Goal: Information Seeking & Learning: Learn about a topic

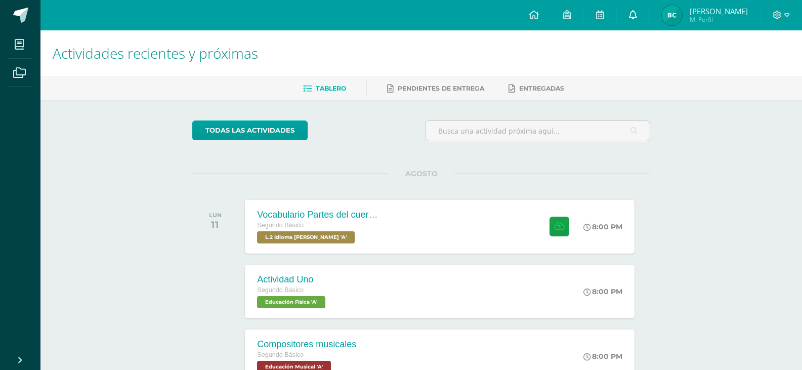
click at [633, 10] on link at bounding box center [633, 15] width 32 height 30
click at [704, 16] on span "Mi Perfil" at bounding box center [718, 19] width 58 height 9
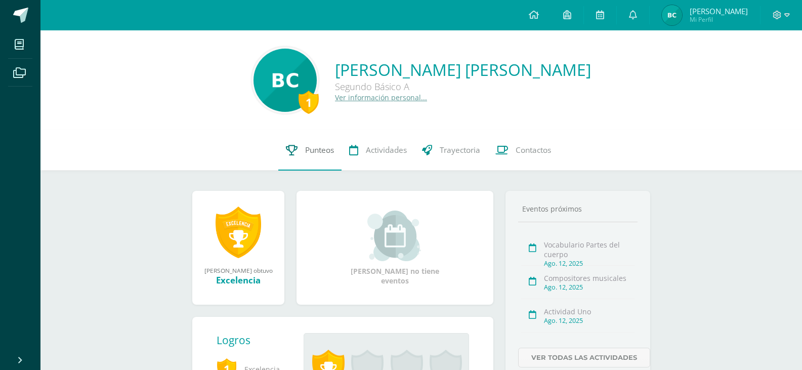
click at [310, 150] on span "Punteos" at bounding box center [319, 150] width 29 height 11
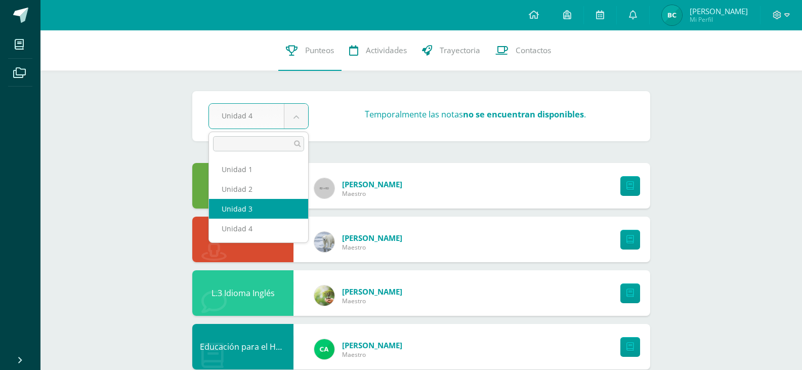
select select "Unidad 3"
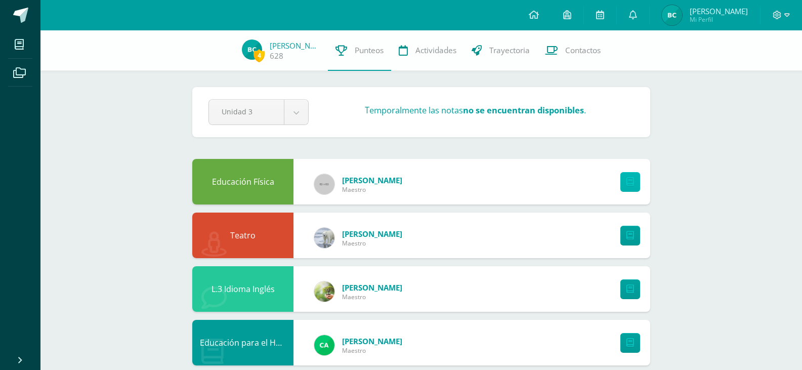
click at [623, 186] on link at bounding box center [630, 182] width 20 height 20
click at [299, 124] on div "Unidad 3" at bounding box center [258, 112] width 100 height 26
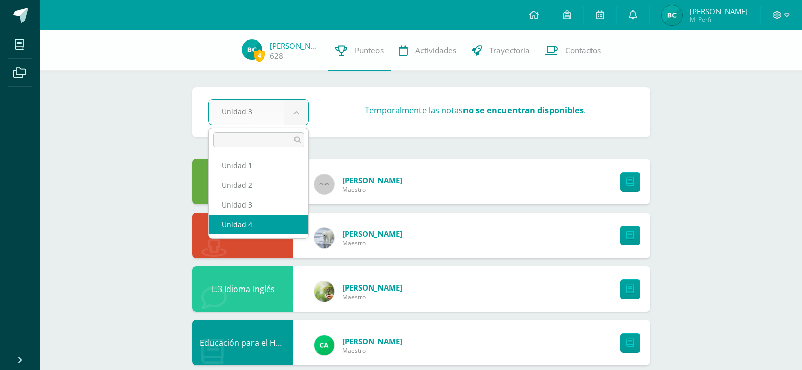
select select "Unidad 4"
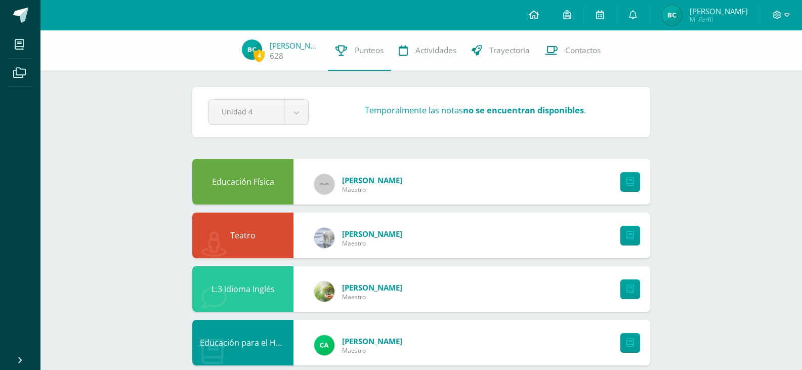
click at [536, 10] on icon at bounding box center [534, 14] width 10 height 9
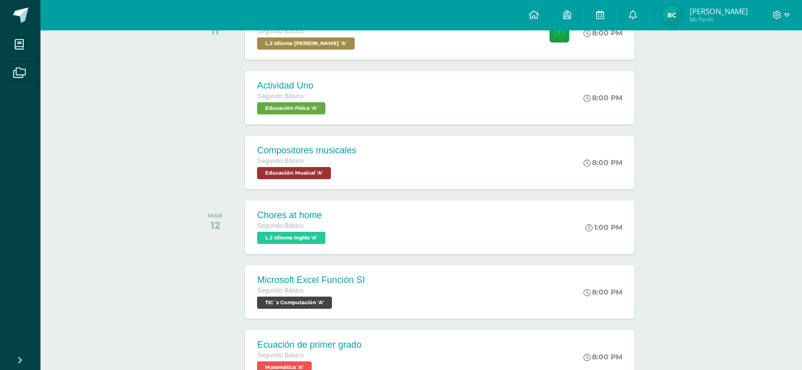
scroll to position [223, 0]
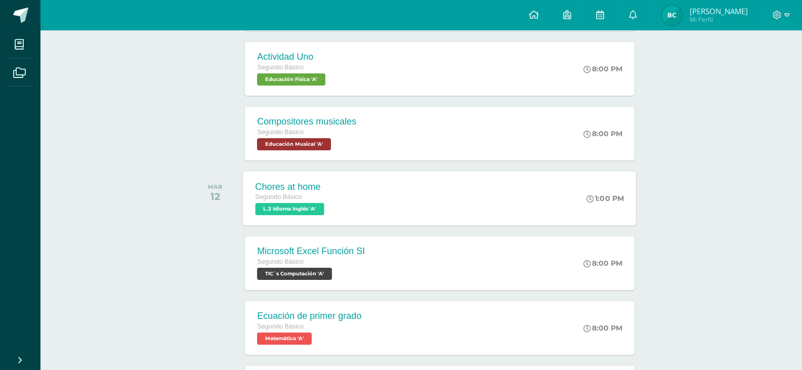
click at [293, 204] on span "L.3 Idioma Inglés 'A'" at bounding box center [289, 209] width 69 height 12
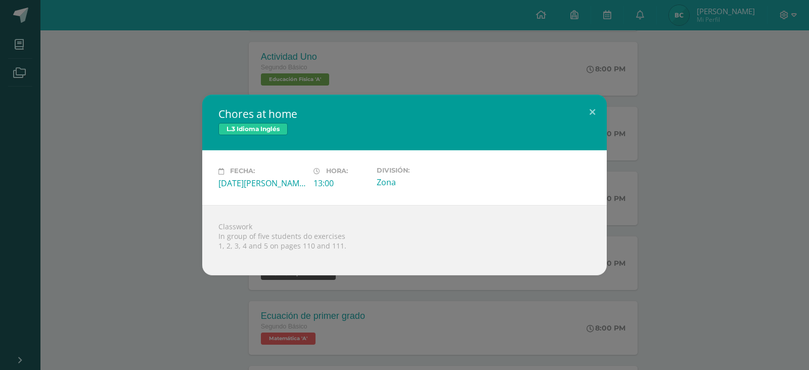
click at [114, 186] on div "Chores at home L.3 Idioma Inglés Fecha: Martes 12 de Agosto Hora: 13:00 Divisió…" at bounding box center [404, 185] width 801 height 180
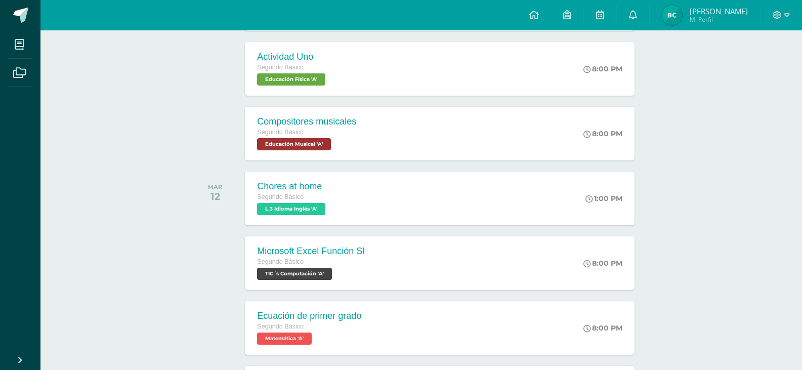
click at [156, 200] on div "Actividades recientes y próximas Tablero Pendientes de entrega Entregadas todas…" at bounding box center [420, 307] width 761 height 999
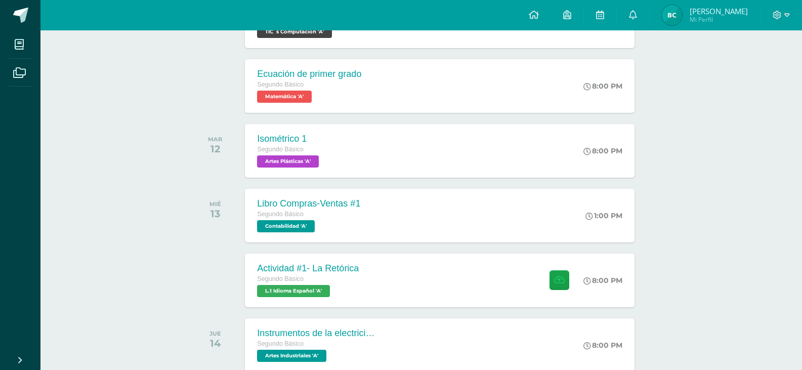
scroll to position [465, 0]
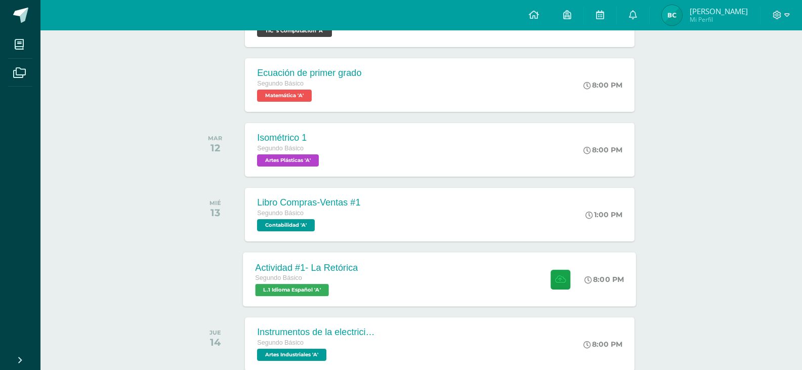
click at [309, 296] on div "Actividad #1- La Retórica Segundo Básico L.1 Idioma Español 'A'" at bounding box center [306, 279] width 127 height 54
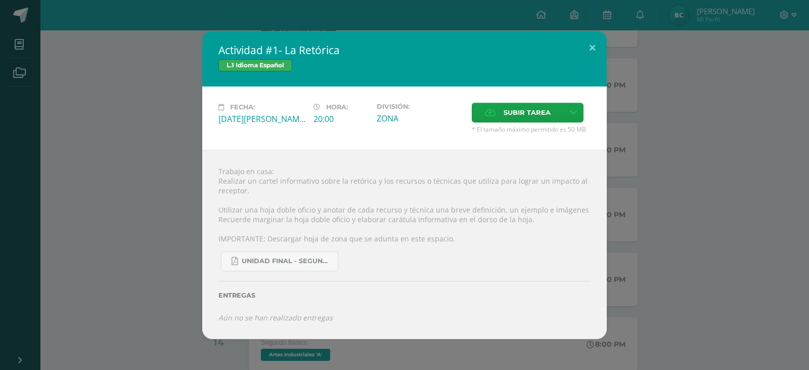
click at [147, 202] on div "Actividad #1- La Retórica L.1 Idioma Español Fecha: Miércoles 13 de Agosto Hora…" at bounding box center [404, 185] width 801 height 308
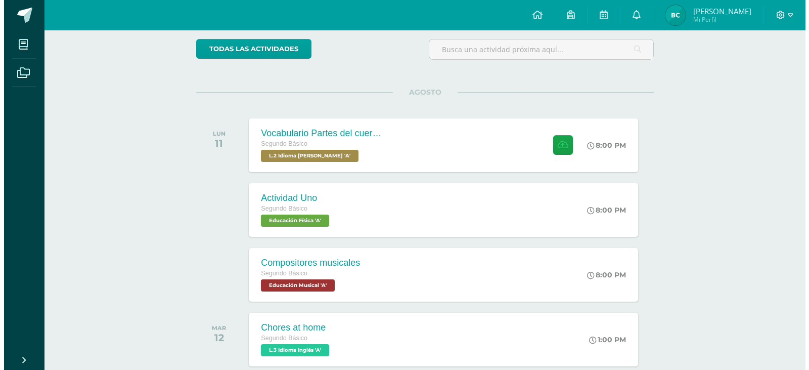
scroll to position [79, 0]
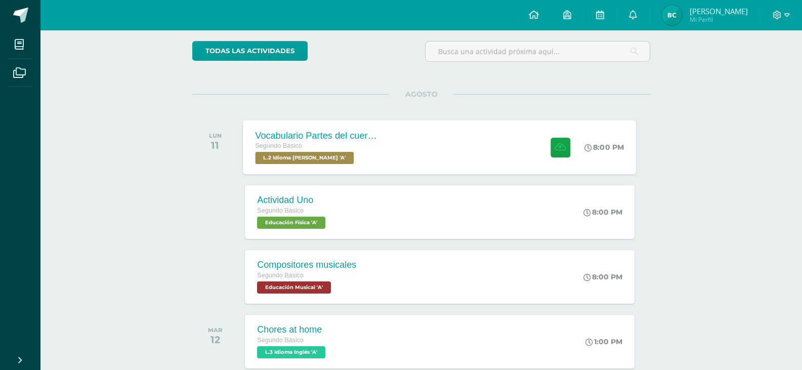
click at [325, 154] on span "L.2 Idioma [PERSON_NAME] 'A'" at bounding box center [304, 158] width 99 height 12
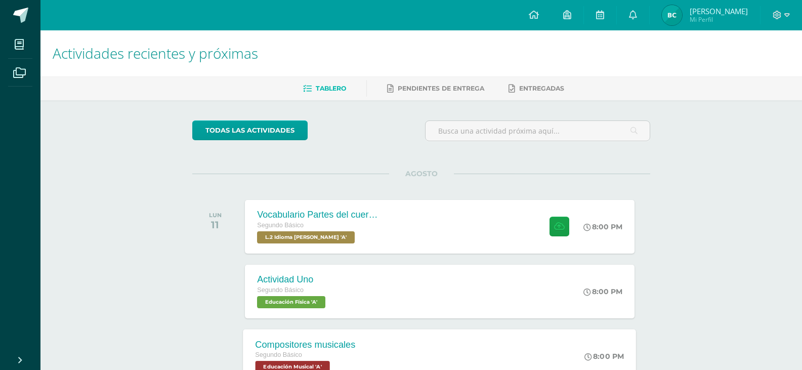
click at [306, 366] on span "Educación Musical 'A'" at bounding box center [292, 367] width 74 height 12
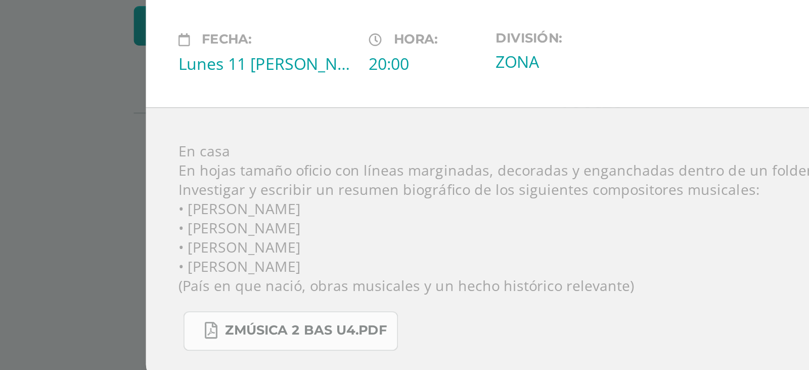
click at [298, 275] on link "Zmúsica 2 Bas U4.pdf" at bounding box center [274, 283] width 107 height 20
